Goal: Subscribe to service/newsletter

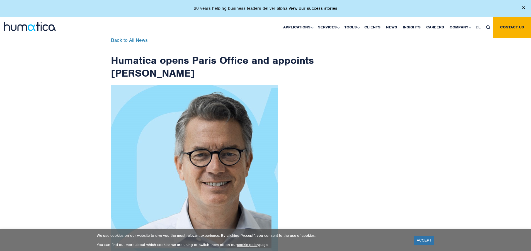
scroll to position [890, 0]
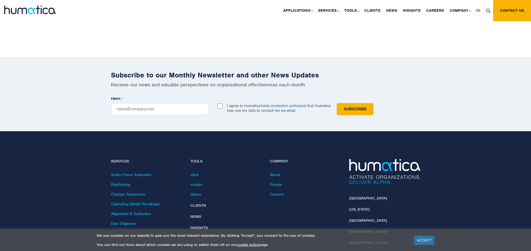
checkbox input "true"
type input "[EMAIL_ADDRESS][DOMAIN_NAME]"
click at [337, 103] on input "Subscribe" at bounding box center [355, 109] width 37 height 12
